Goal: Task Accomplishment & Management: Complete application form

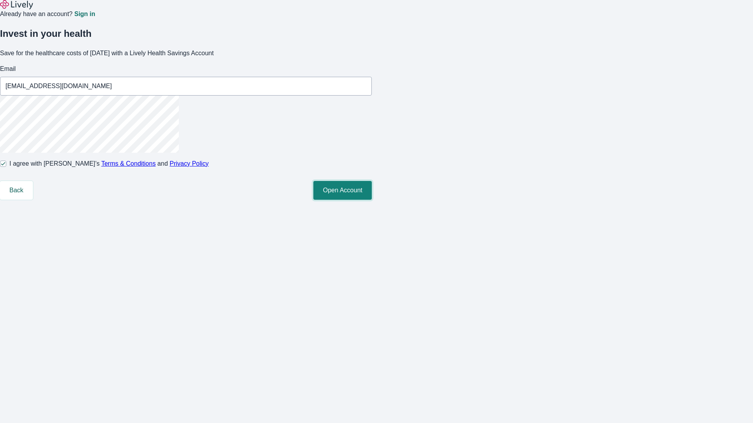
click at [372, 200] on button "Open Account" at bounding box center [342, 190] width 58 height 19
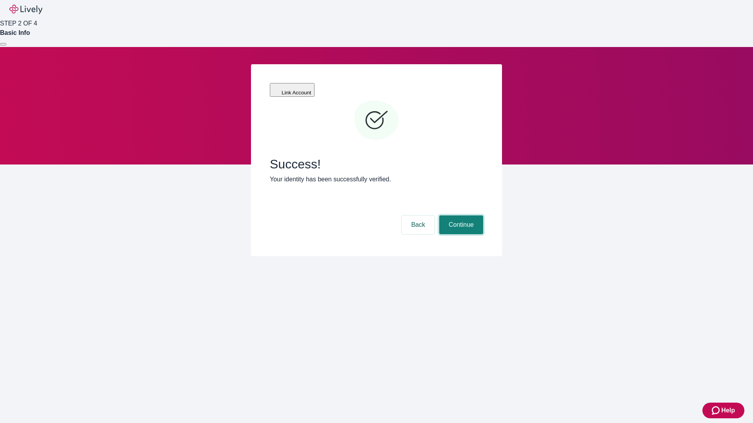
click at [460, 216] on button "Continue" at bounding box center [461, 225] width 44 height 19
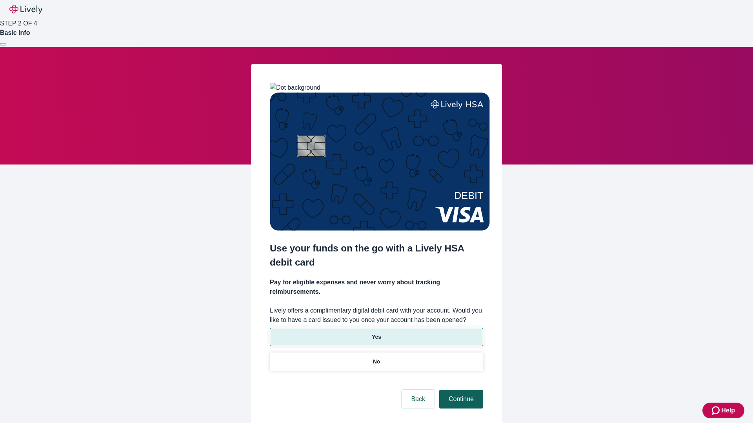
click at [376, 358] on p "No" at bounding box center [376, 362] width 7 height 8
click at [460, 390] on button "Continue" at bounding box center [461, 399] width 44 height 19
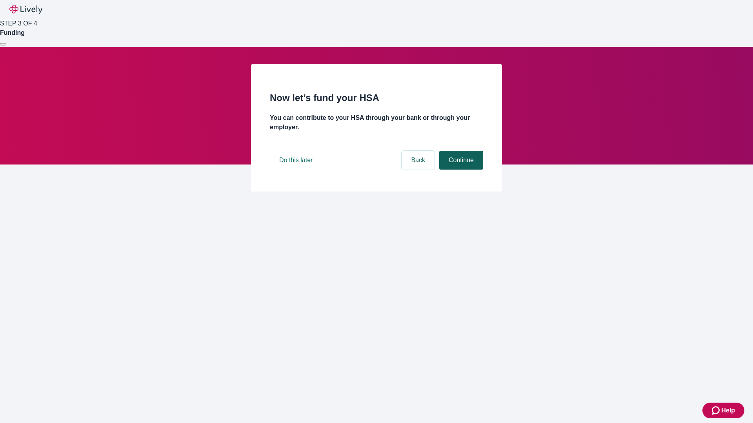
click at [460, 170] on button "Continue" at bounding box center [461, 160] width 44 height 19
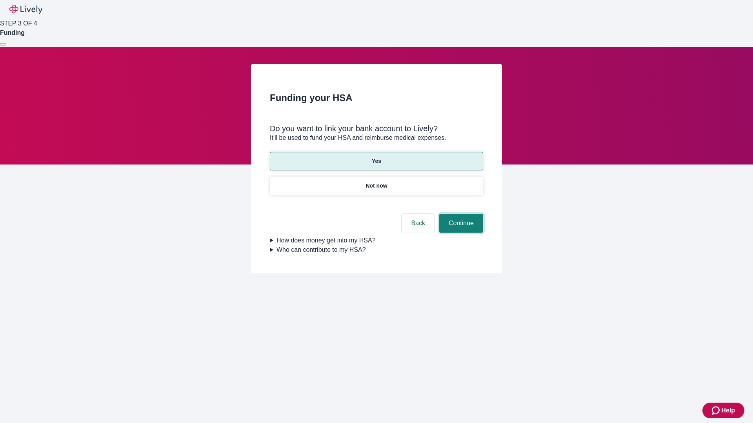
click at [460, 214] on button "Continue" at bounding box center [461, 223] width 44 height 19
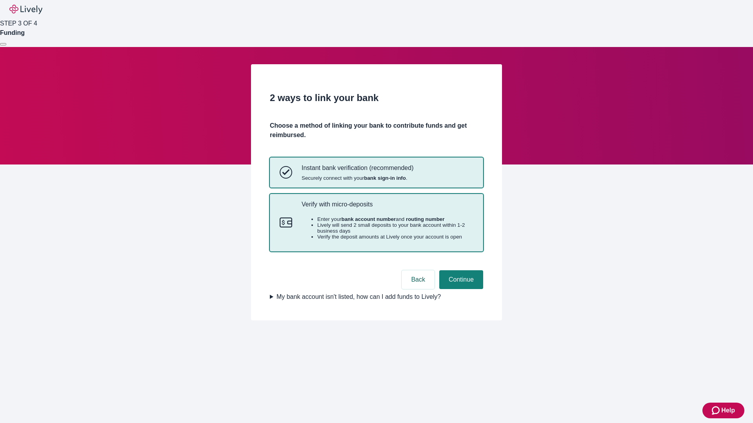
click at [387, 208] on p "Verify with micro-deposits" at bounding box center [387, 204] width 172 height 7
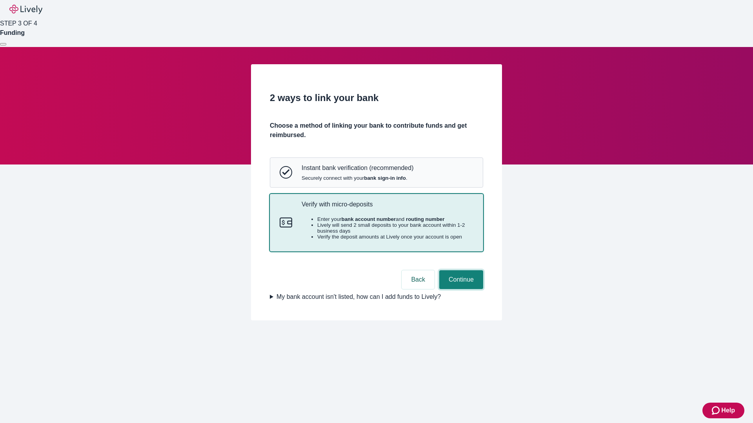
click at [460, 289] on button "Continue" at bounding box center [461, 279] width 44 height 19
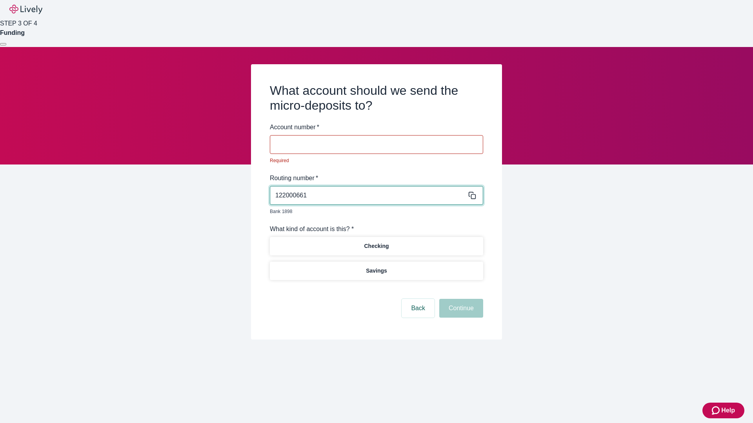
type input "122000661"
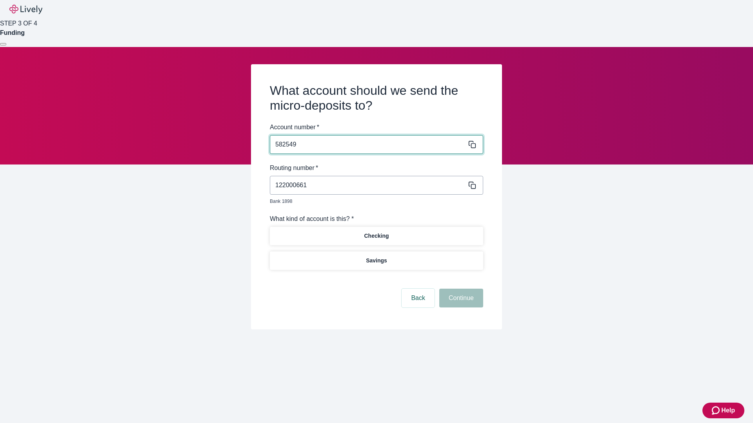
type input "582549"
click at [376, 232] on p "Checking" at bounding box center [376, 236] width 25 height 8
click at [460, 289] on button "Continue" at bounding box center [461, 298] width 44 height 19
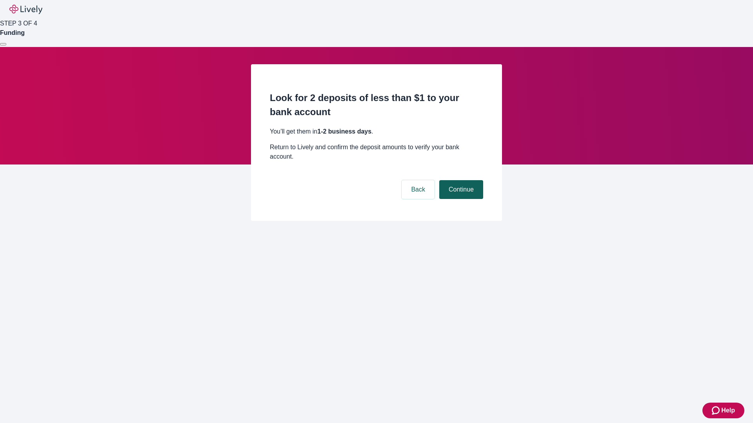
click at [460, 180] on button "Continue" at bounding box center [461, 189] width 44 height 19
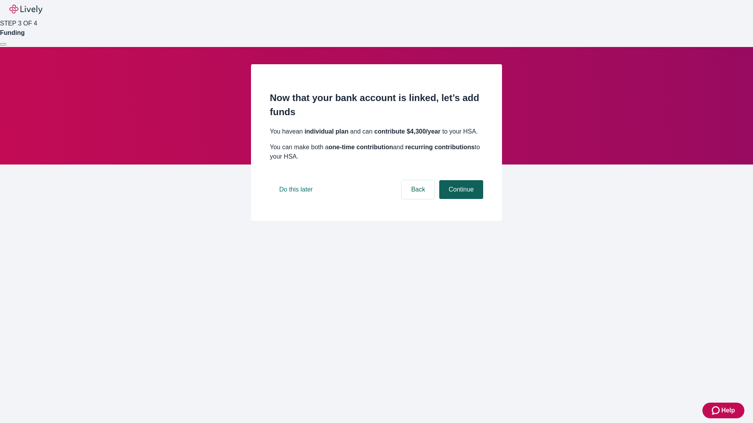
click at [460, 199] on button "Continue" at bounding box center [461, 189] width 44 height 19
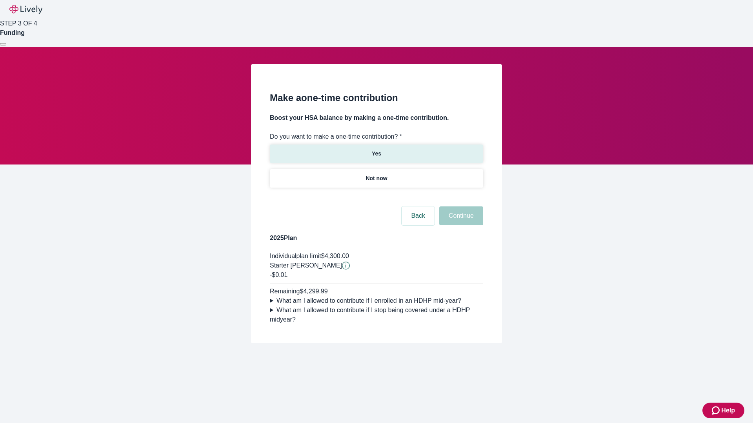
click at [376, 150] on p "Yes" at bounding box center [376, 154] width 9 height 8
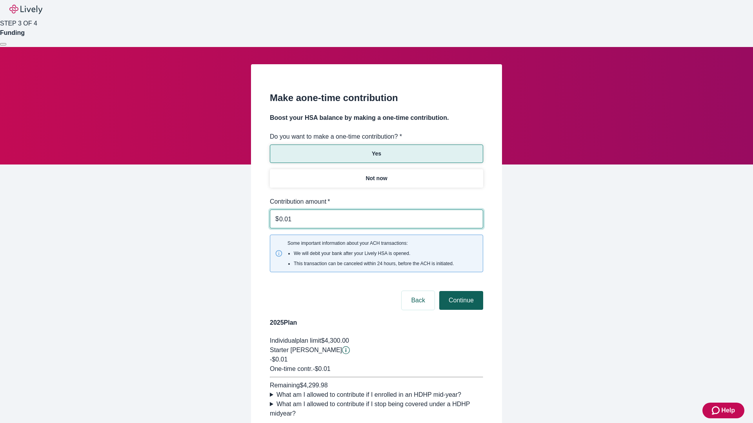
type input "0.01"
click at [460, 291] on button "Continue" at bounding box center [461, 300] width 44 height 19
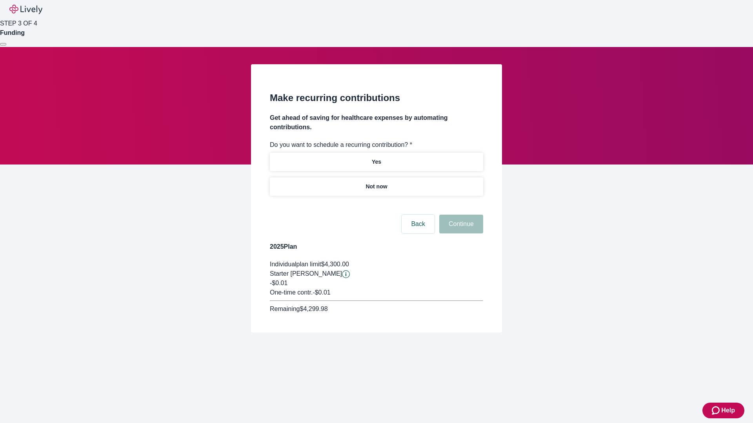
click at [376, 183] on p "Not now" at bounding box center [376, 187] width 22 height 8
click at [460, 215] on button "Continue" at bounding box center [461, 224] width 44 height 19
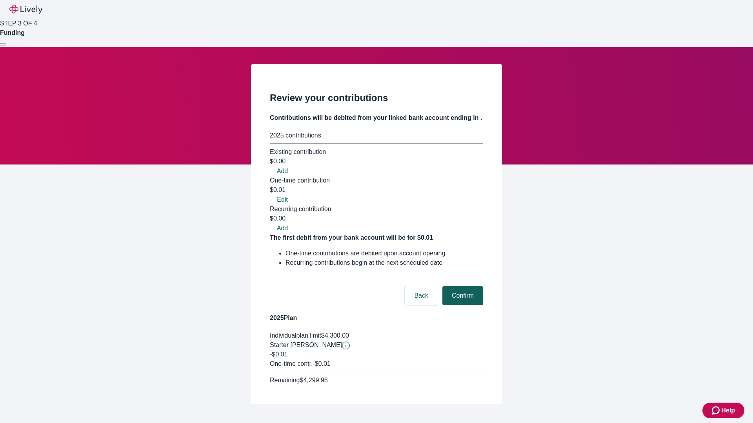
click at [461, 286] on button "Confirm" at bounding box center [462, 295] width 41 height 19
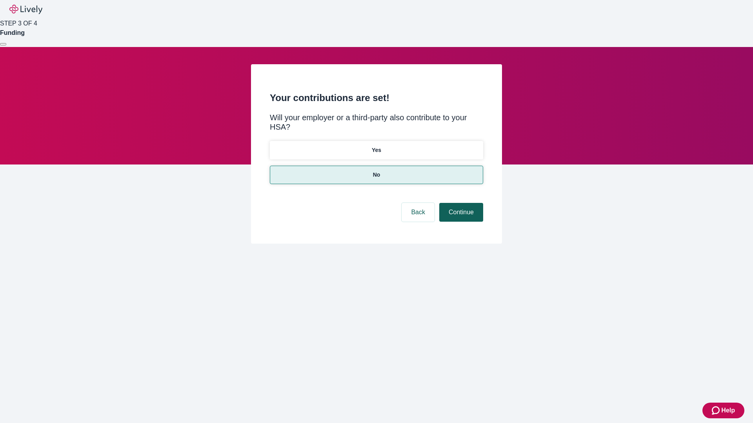
click at [460, 203] on button "Continue" at bounding box center [461, 212] width 44 height 19
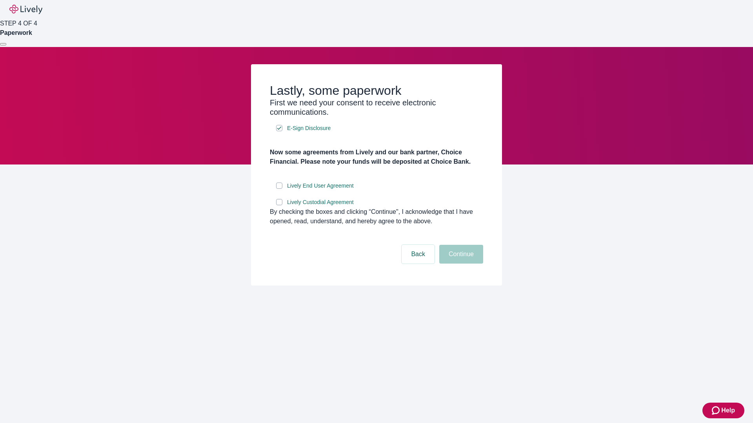
click at [279, 189] on input "Lively End User Agreement" at bounding box center [279, 186] width 6 height 6
checkbox input "true"
click at [279, 205] on input "Lively Custodial Agreement" at bounding box center [279, 202] width 6 height 6
checkbox input "true"
click at [460, 264] on button "Continue" at bounding box center [461, 254] width 44 height 19
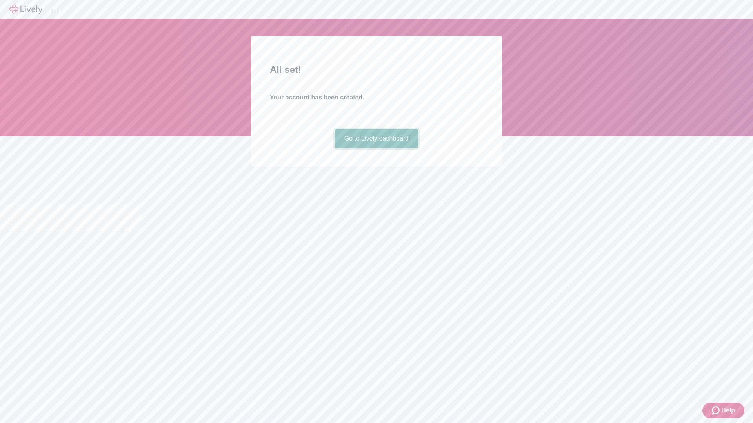
click at [376, 148] on link "Go to Lively dashboard" at bounding box center [376, 138] width 83 height 19
